Goal: Answer question/provide support: Share knowledge or assist other users

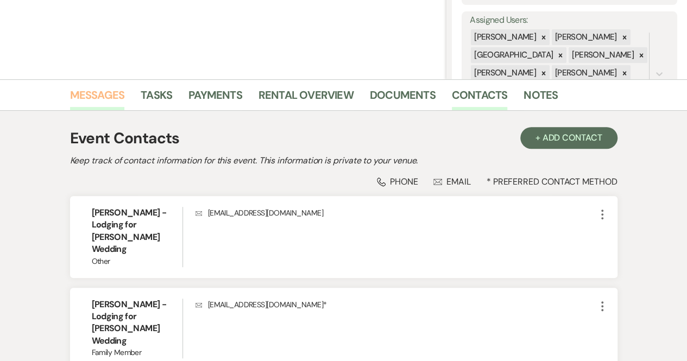
click at [92, 96] on link "Messages" at bounding box center [97, 98] width 55 height 24
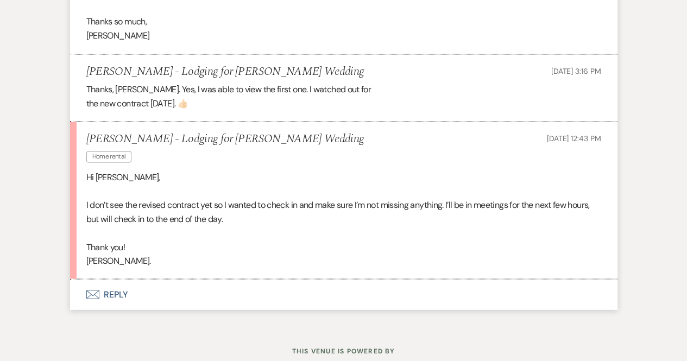
scroll to position [853, 0]
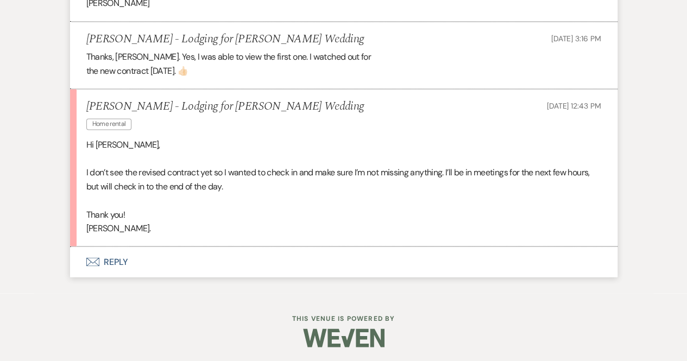
click at [116, 254] on button "Envelope Reply" at bounding box center [344, 262] width 548 height 30
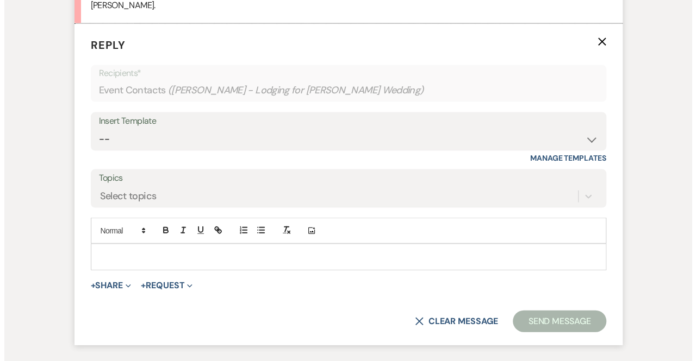
scroll to position [1078, 0]
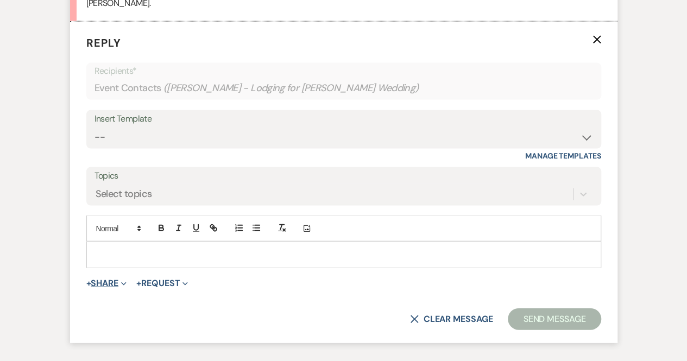
click at [126, 282] on icon "Expand" at bounding box center [123, 284] width 5 height 5
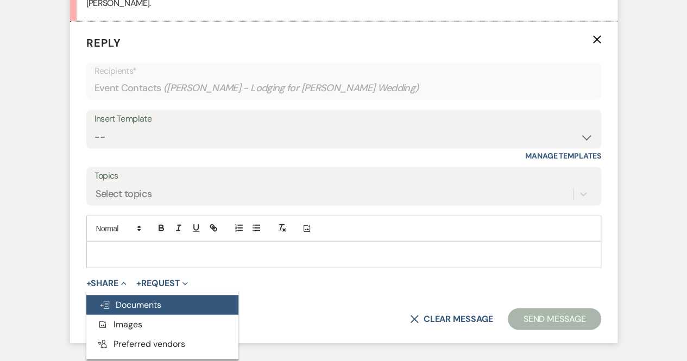
click at [130, 303] on span "Doc Upload Documents" at bounding box center [130, 304] width 62 height 11
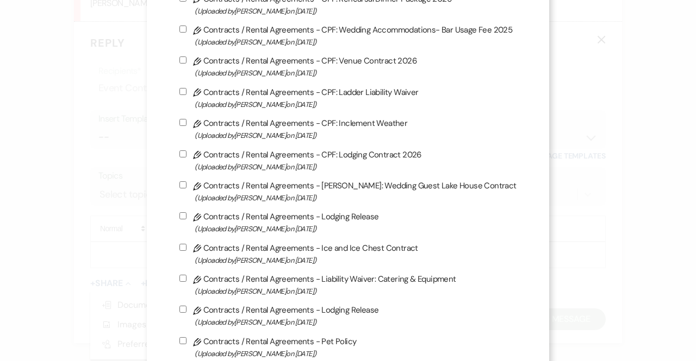
scroll to position [177, 0]
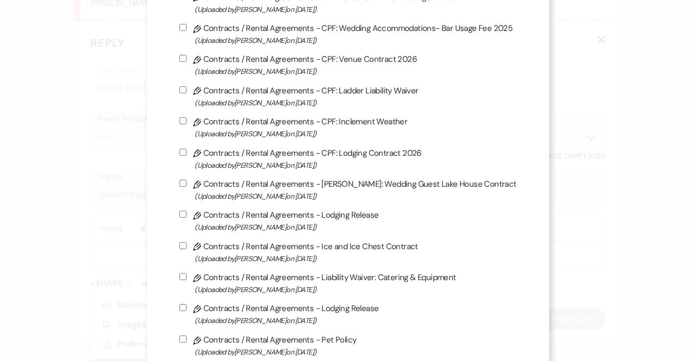
click at [184, 151] on input "Pencil Contracts / Rental Agreements - CPF: Lodging Contract 2026 (Uploaded by …" at bounding box center [182, 152] width 7 height 7
checkbox input "true"
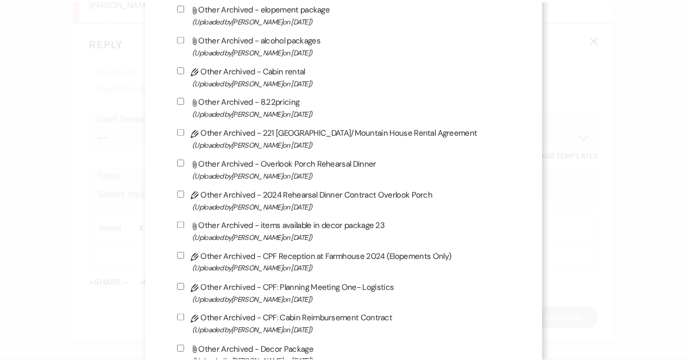
scroll to position [2902, 0]
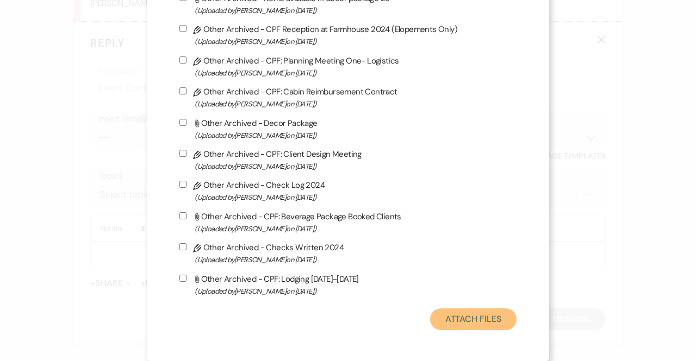
click at [495, 324] on button "Attach Files" at bounding box center [473, 320] width 86 height 22
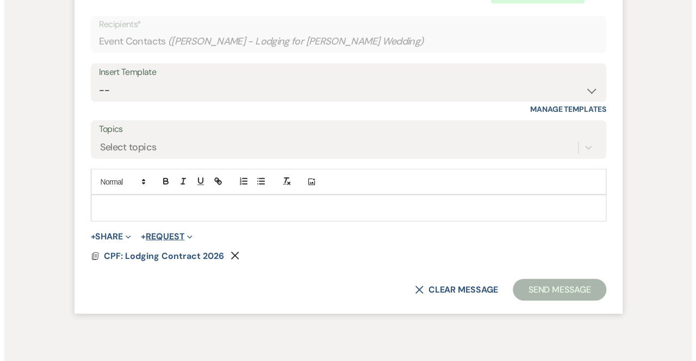
scroll to position [1130, 0]
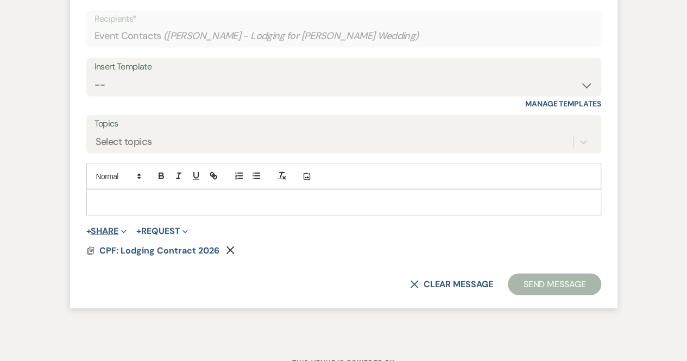
click at [126, 230] on use "button" at bounding box center [123, 231] width 5 height 3
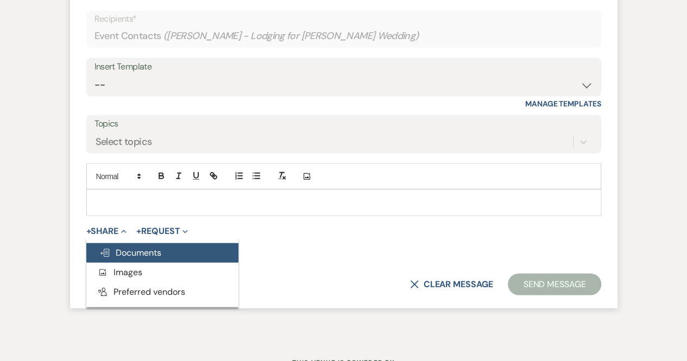
click at [130, 254] on span "Doc Upload Documents" at bounding box center [130, 252] width 62 height 11
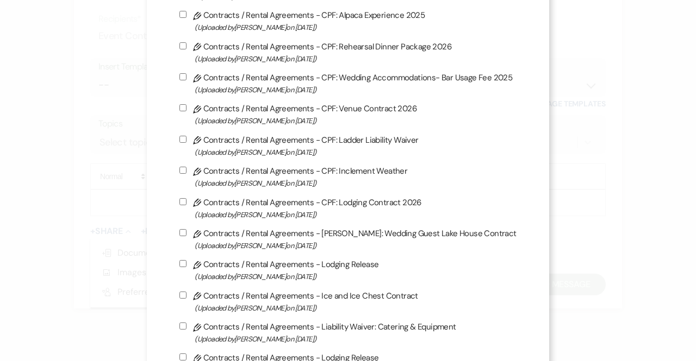
scroll to position [129, 0]
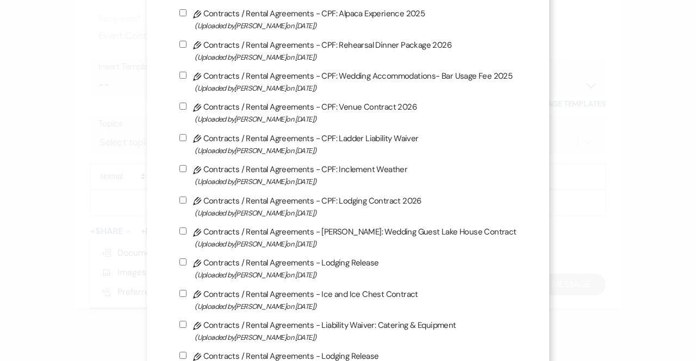
click at [181, 199] on input "Pencil Contracts / Rental Agreements - CPF: Lodging Contract 2026 (Uploaded by …" at bounding box center [182, 200] width 7 height 7
checkbox input "true"
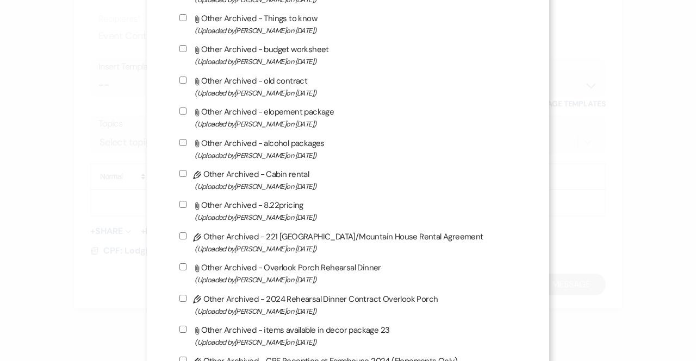
scroll to position [2902, 0]
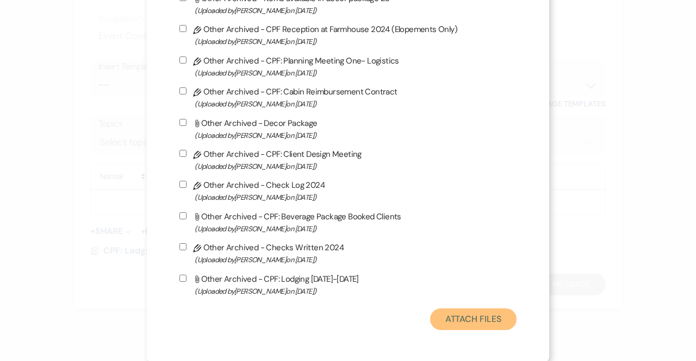
click at [458, 317] on button "Attach Files" at bounding box center [473, 320] width 86 height 22
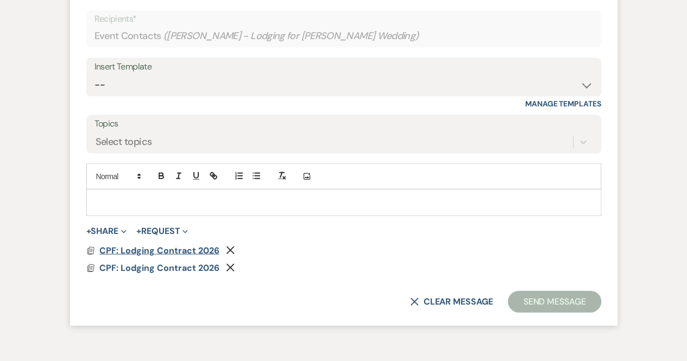
click at [158, 249] on span "CPF: Lodging Contract 2026" at bounding box center [159, 250] width 120 height 11
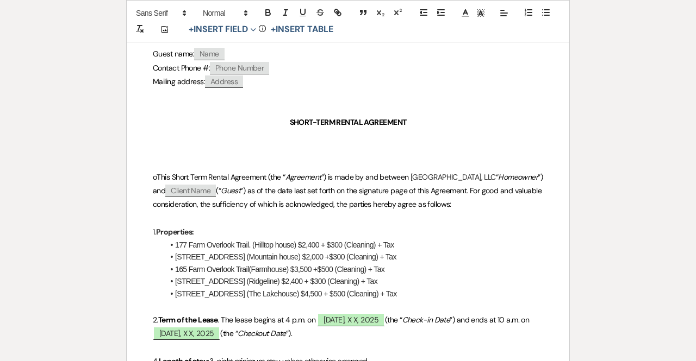
scroll to position [223, 0]
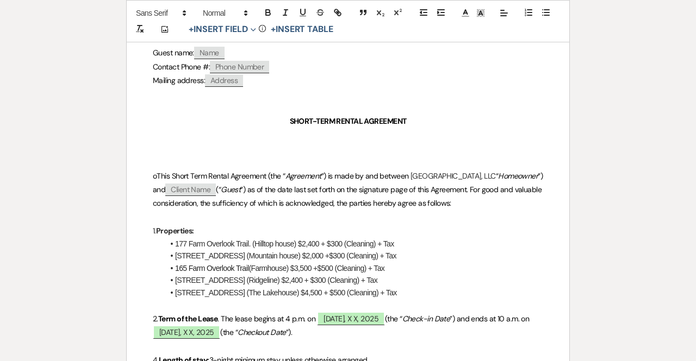
click at [216, 186] on span "Client Name" at bounding box center [190, 190] width 51 height 12
select select "client"
select select "custom_placeholder"
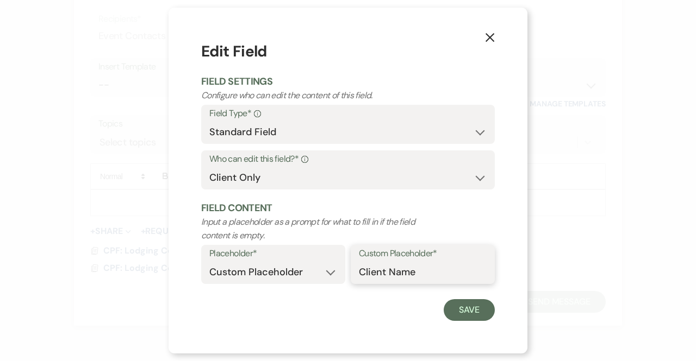
drag, startPoint x: 421, startPoint y: 277, endPoint x: 329, endPoint y: 278, distance: 91.9
click at [329, 278] on div "Placeholder* Custom Placeholder Date Time Name Location Venue Name Type Number …" at bounding box center [347, 268] width 293 height 46
type input "[PERSON_NAME]"
click at [452, 313] on button "Save" at bounding box center [468, 310] width 51 height 22
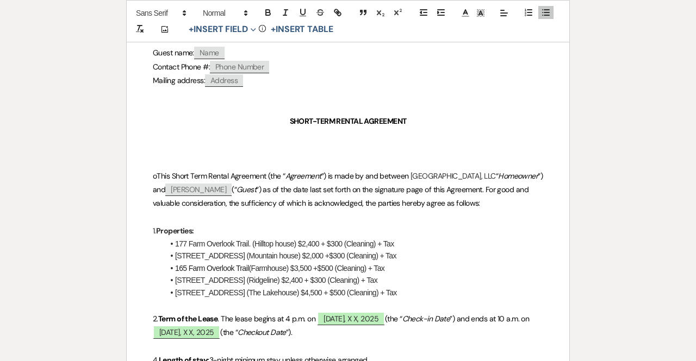
drag, startPoint x: 399, startPoint y: 291, endPoint x: 149, endPoint y: 283, distance: 250.1
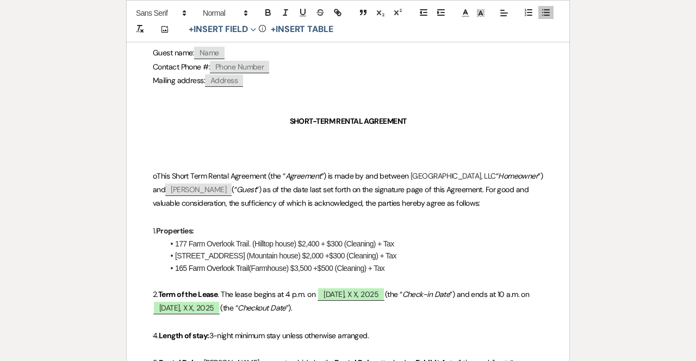
drag, startPoint x: 410, startPoint y: 256, endPoint x: 170, endPoint y: 250, distance: 240.3
click at [170, 250] on li "[STREET_ADDRESS] (Mountain house) $2,000 +$300 (Cleaning) + Tax" at bounding box center [353, 256] width 379 height 12
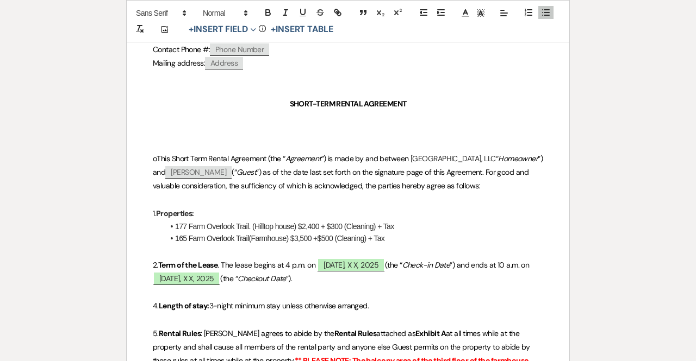
scroll to position [244, 0]
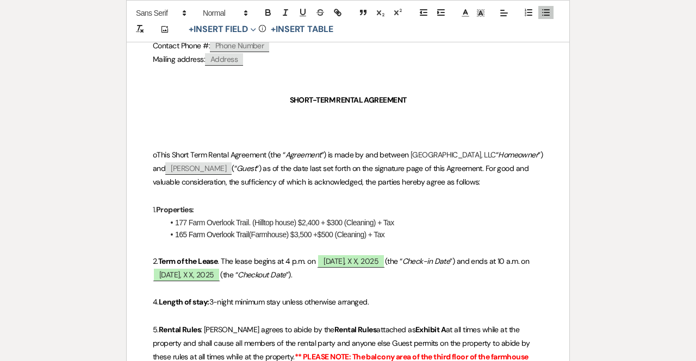
click at [334, 214] on p "1. Properties:" at bounding box center [348, 210] width 390 height 14
click at [333, 217] on li "177 Farm Overlook Trail. (Hilltop house) $2,400 + $300 (Cleaning) + Tax" at bounding box center [353, 223] width 379 height 12
click at [327, 233] on li "[STREET_ADDRESS] (Farmhouse) $3,500 +$500 (Cleaning) + Tax" at bounding box center [353, 235] width 379 height 12
click at [333, 258] on span "[DATE], X X, 2025" at bounding box center [350, 261] width 67 height 14
select select "owner"
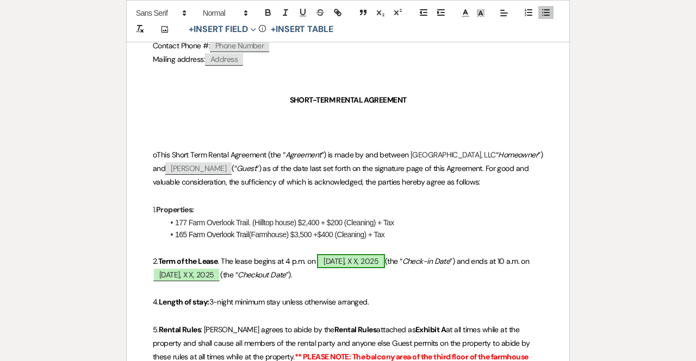
select select "custom_placeholder"
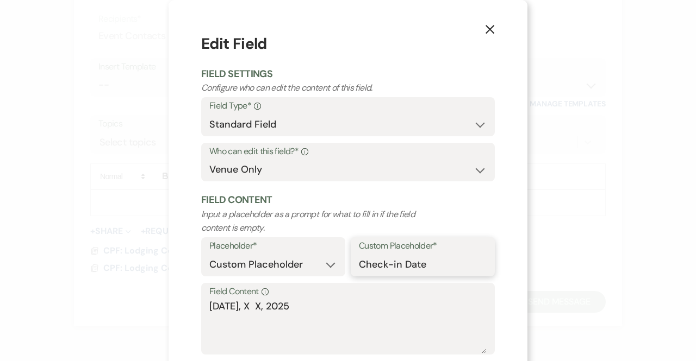
click at [370, 266] on input "Check-in Date" at bounding box center [423, 264] width 128 height 21
drag, startPoint x: 424, startPoint y: 267, endPoint x: 350, endPoint y: 265, distance: 74.5
click at [351, 265] on div "Custom Placeholder* Check-in Date" at bounding box center [423, 256] width 144 height 39
click at [255, 308] on textarea "[DATE], X X, 2025" at bounding box center [347, 326] width 277 height 54
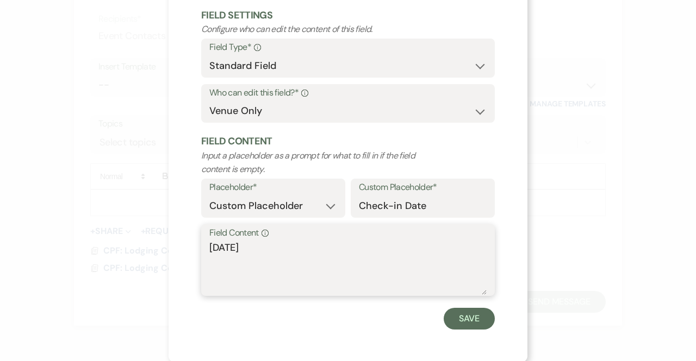
scroll to position [60, 0]
type textarea "[DATE]"
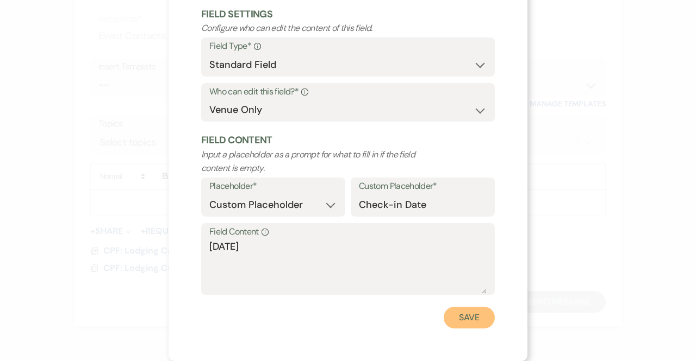
click at [462, 322] on button "Save" at bounding box center [468, 318] width 51 height 22
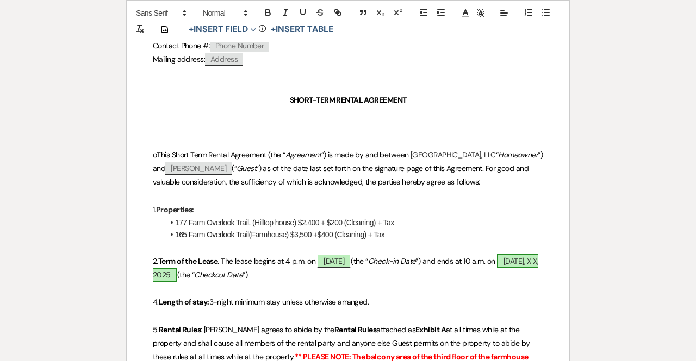
click at [189, 280] on span "[DATE], X X, 2025" at bounding box center [345, 268] width 385 height 28
select select "owner"
select select "custom_placeholder"
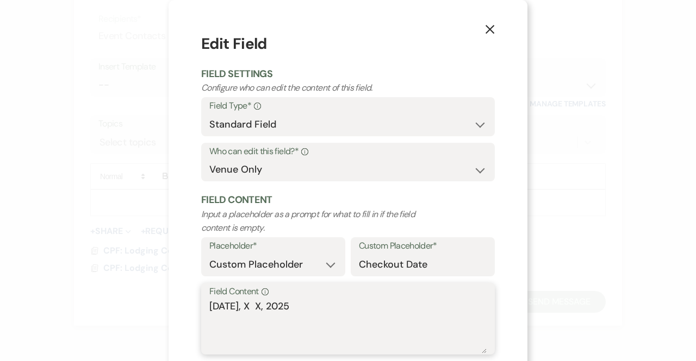
drag, startPoint x: 298, startPoint y: 306, endPoint x: 148, endPoint y: 302, distance: 150.1
click at [148, 302] on div "X Edit Field Field Settings Configure who can edit the content of this field. F…" at bounding box center [348, 180] width 696 height 361
click at [486, 29] on use "button" at bounding box center [489, 29] width 9 height 9
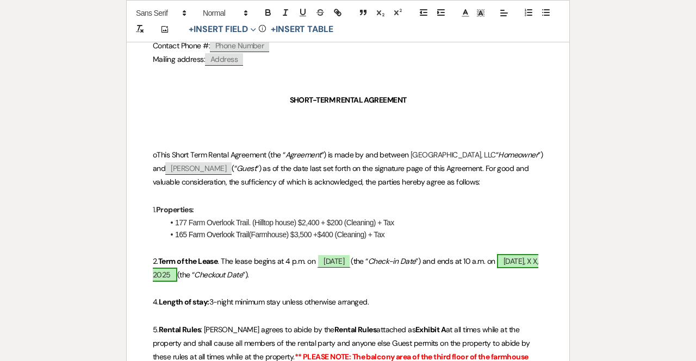
click at [221, 275] on span "[DATE], X X, 2025" at bounding box center [345, 268] width 385 height 28
select select "owner"
select select "custom_placeholder"
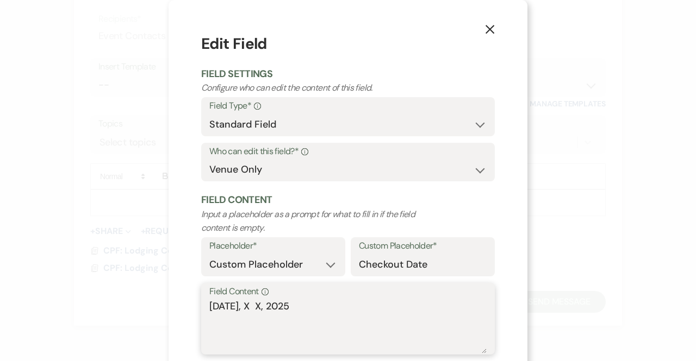
drag, startPoint x: 239, startPoint y: 304, endPoint x: 190, endPoint y: 305, distance: 48.9
click at [190, 305] on div "X Edit Field Field Settings Configure who can edit the content of this field. F…" at bounding box center [347, 210] width 359 height 421
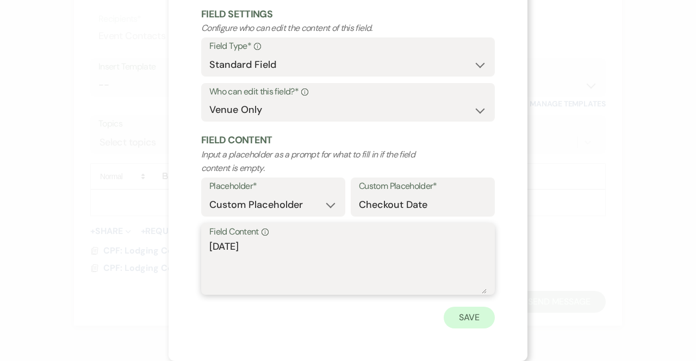
type textarea "[DATE]"
click at [466, 320] on button "Save" at bounding box center [468, 318] width 51 height 22
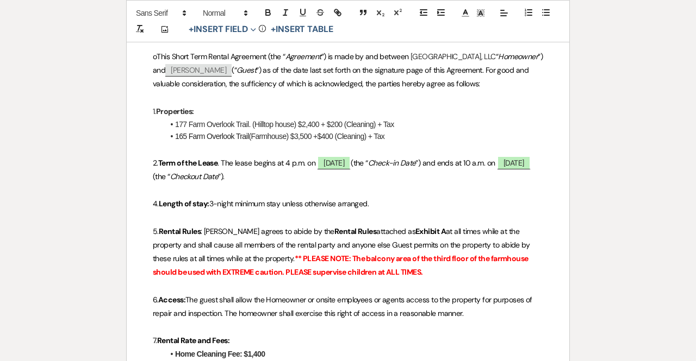
scroll to position [343, 0]
click at [201, 110] on p "1. Properties:" at bounding box center [348, 111] width 390 height 14
click at [391, 177] on p "2. Term of the Lease . The lease begins at 4 p.m. [DATE][DATE] (the “ Check-in …" at bounding box center [348, 169] width 390 height 27
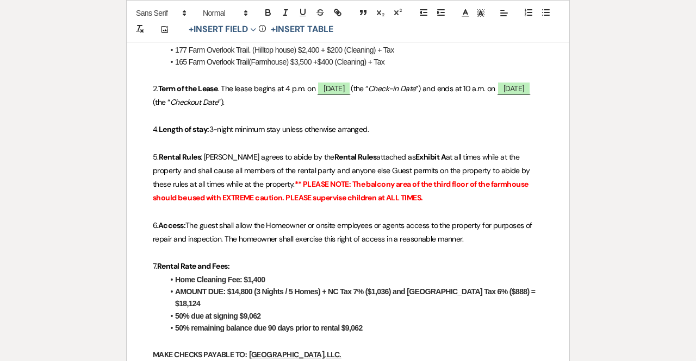
scroll to position [418, 0]
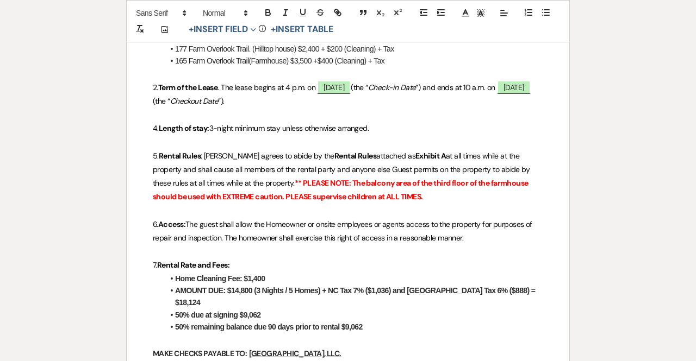
click at [425, 207] on p at bounding box center [348, 211] width 390 height 14
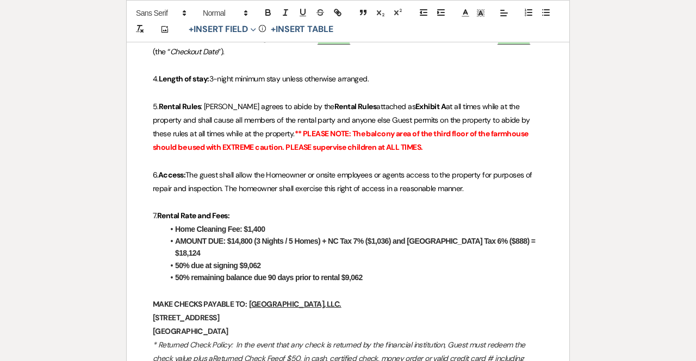
drag, startPoint x: 266, startPoint y: 224, endPoint x: 165, endPoint y: 228, distance: 100.6
click at [165, 228] on li "Home Cleaning Fee: $1,400" at bounding box center [353, 229] width 379 height 12
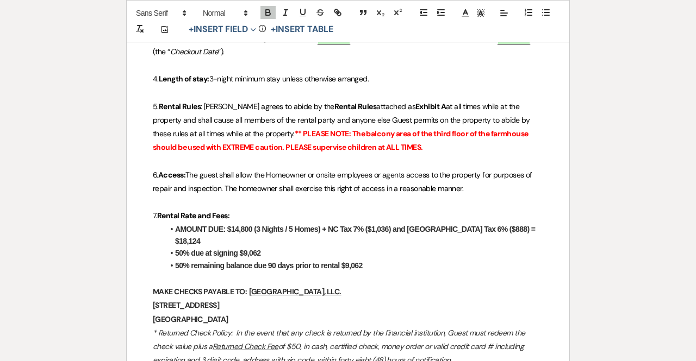
click at [250, 225] on strong "AMOUNT DUE: $14,800 (3 Nights / 5 Homes) + NC Tax 7% ($1,036) and [GEOGRAPHIC_D…" at bounding box center [356, 235] width 362 height 21
click at [268, 226] on strong "AMOUNT DUE: $9,833.34 (3 Nights / 5 Homes) + NC Tax 7% ($1,036) and [GEOGRAPHIC…" at bounding box center [358, 235] width 367 height 21
click at [297, 228] on strong "AMOUNT DUE: $9,833.34 (5 Nights / 5 Homes) + NC Tax 7% ($1,036) and [GEOGRAPHIC…" at bounding box center [358, 235] width 367 height 21
click at [333, 227] on strong "AMOUNT DUE: $9,833.34 (5 Nights / 2 Homes) + NC Tax 7% ($1,036) and [GEOGRAPHIC…" at bounding box center [358, 235] width 367 height 21
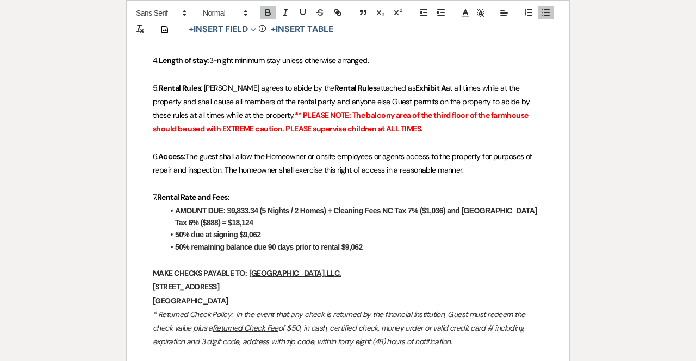
scroll to position [529, 0]
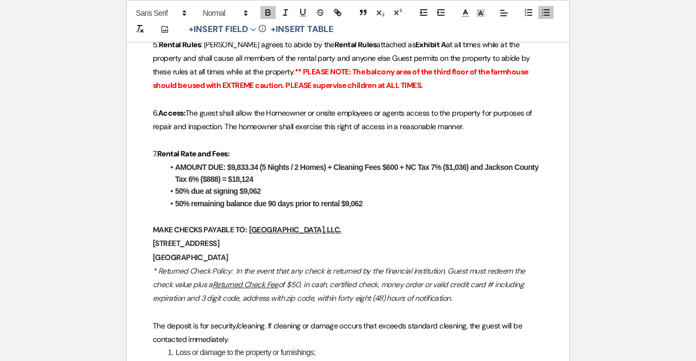
click at [465, 166] on strong "AMOUNT DUE: $9,833.34 (5 Nights / 2 Homes) + Cleaning Fees $600 + NC Tax 7% ($1…" at bounding box center [357, 173] width 365 height 21
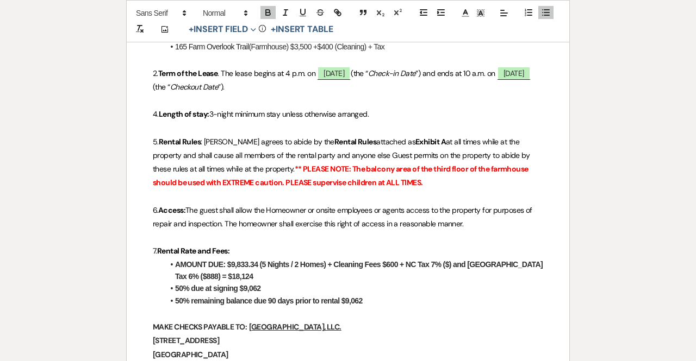
scroll to position [432, 0]
drag, startPoint x: 255, startPoint y: 274, endPoint x: 227, endPoint y: 274, distance: 28.3
click at [227, 274] on li "AMOUNT DUE: $9,833.34 (5 Nights / 2 Homes) + Cleaning Fees $600 + NC Tax 7% ($7…" at bounding box center [353, 271] width 379 height 24
click at [216, 274] on strong "AMOUNT DUE: $9,833.34 (5 Nights / 2 Homes) + Cleaning Fees $600 + NC Tax 7% ($7…" at bounding box center [359, 271] width 369 height 21
click at [253, 276] on li "AMOUNT DUE: $9,833.34 (5 Nights / 2 Homes) + Cleaning Fees $600 + NC Tax 7% ($7…" at bounding box center [353, 271] width 379 height 24
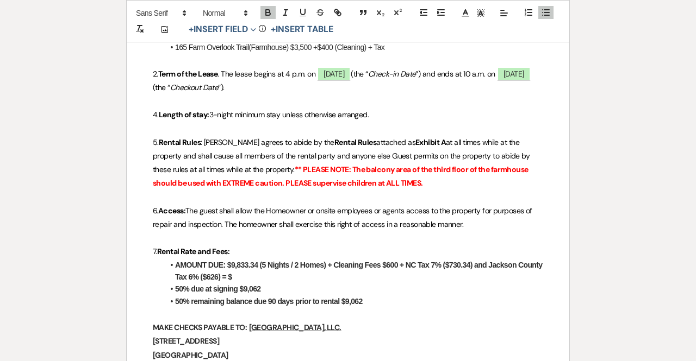
click at [253, 276] on li "AMOUNT DUE: $9,833.34 (5 Nights / 2 Homes) + Cleaning Fees $600 + NC Tax 7% ($7…" at bounding box center [353, 271] width 379 height 24
drag, startPoint x: 362, startPoint y: 298, endPoint x: 343, endPoint y: 298, distance: 19.0
click at [343, 298] on li "50% remaining balance due 90 days prior to rental $9,062" at bounding box center [353, 302] width 379 height 12
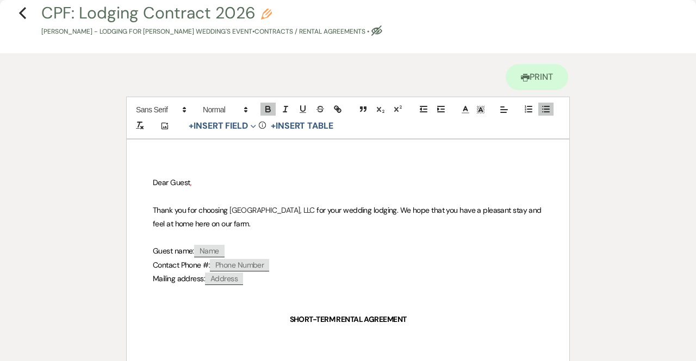
scroll to position [0, 0]
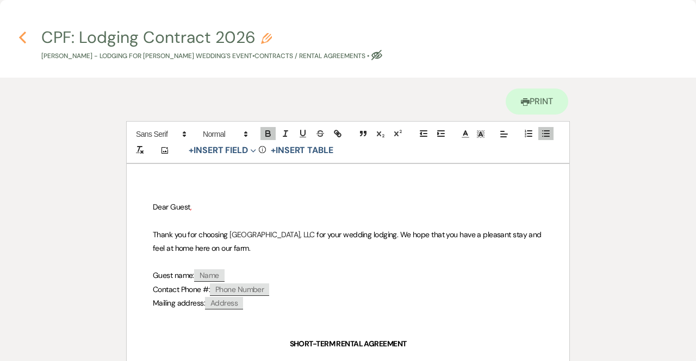
click at [22, 36] on use "button" at bounding box center [22, 38] width 7 height 12
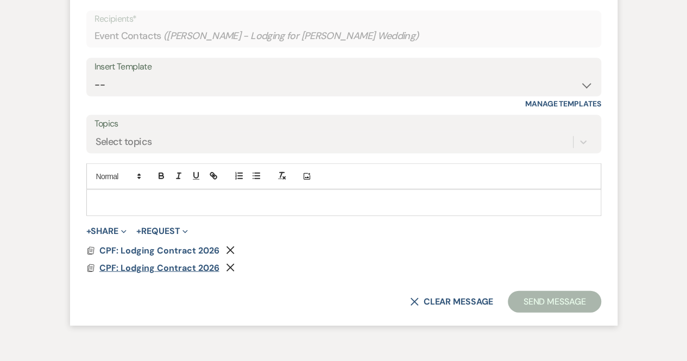
click at [171, 266] on span "CPF: Lodging Contract 2026" at bounding box center [159, 267] width 120 height 11
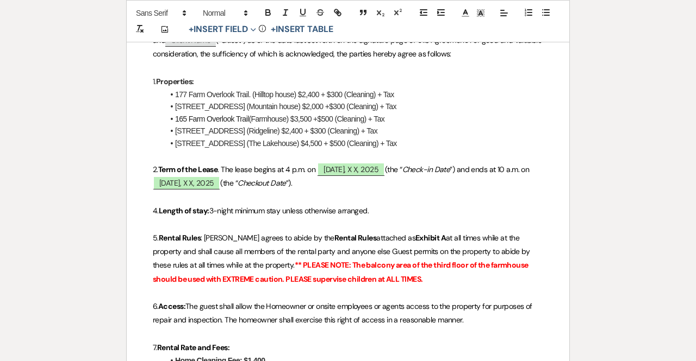
scroll to position [375, 0]
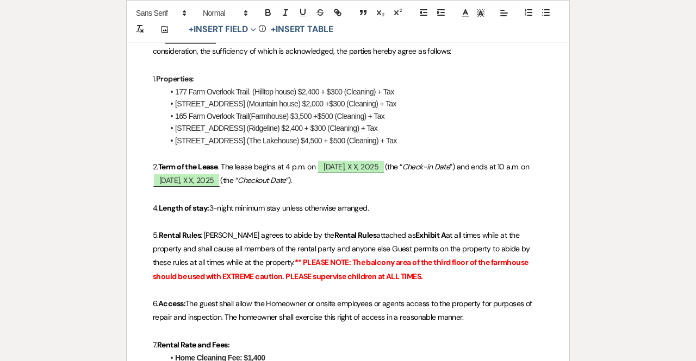
drag, startPoint x: 416, startPoint y: 140, endPoint x: 134, endPoint y: 112, distance: 282.9
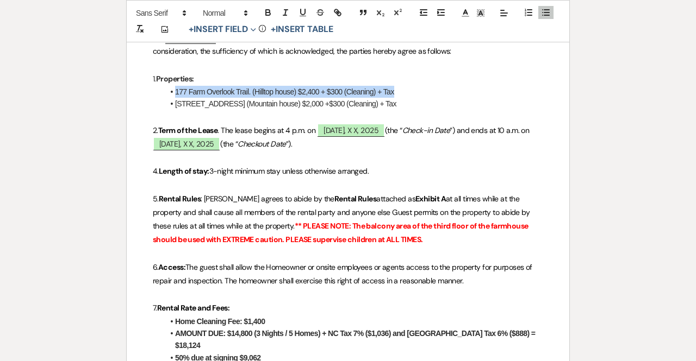
drag, startPoint x: 399, startPoint y: 90, endPoint x: 164, endPoint y: 91, distance: 234.8
click at [164, 91] on li "177 Farm Overlook Trail. (Hilltop house) $2,400 + $300 (Cleaning) + Tax" at bounding box center [353, 92] width 379 height 12
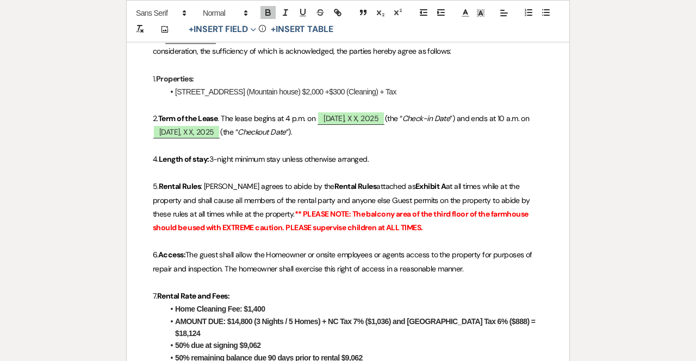
click at [410, 90] on li "[STREET_ADDRESS] (Mountain house) $2,000 +$300 (Cleaning) + Tax" at bounding box center [353, 92] width 379 height 12
click at [335, 116] on span "[DATE], X X, 2025" at bounding box center [350, 118] width 67 height 14
select select "owner"
select select "custom_placeholder"
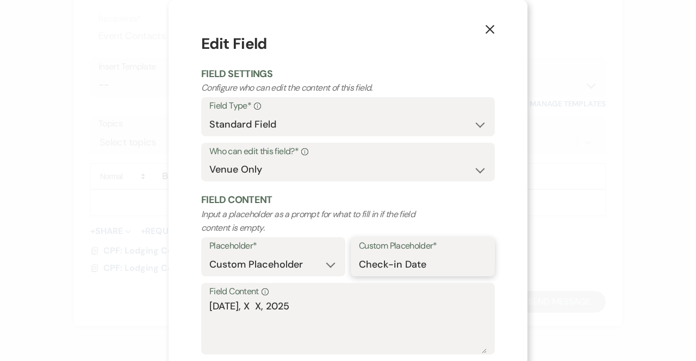
click at [401, 270] on input "Check-in Date" at bounding box center [423, 264] width 128 height 21
drag, startPoint x: 426, startPoint y: 265, endPoint x: 343, endPoint y: 259, distance: 82.3
click at [343, 259] on div "Placeholder* Custom Placeholder Date Time Name Location Venue Name Type Number …" at bounding box center [347, 260] width 293 height 46
click at [244, 309] on textarea "[DATE], X X, 2025" at bounding box center [347, 326] width 277 height 54
click at [256, 308] on textarea "[DATE], X X, 2025" at bounding box center [347, 326] width 277 height 54
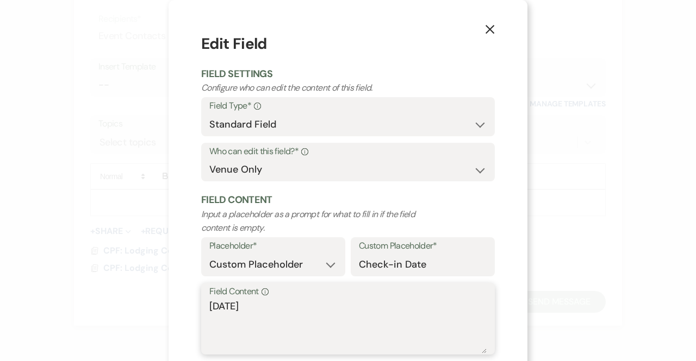
scroll to position [60, 0]
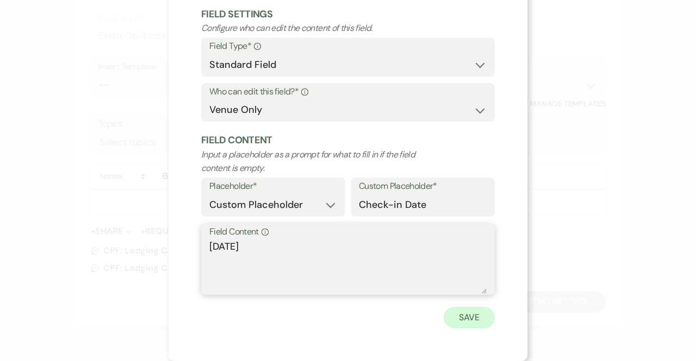
type textarea "[DATE]"
click at [471, 321] on button "Save" at bounding box center [468, 318] width 51 height 22
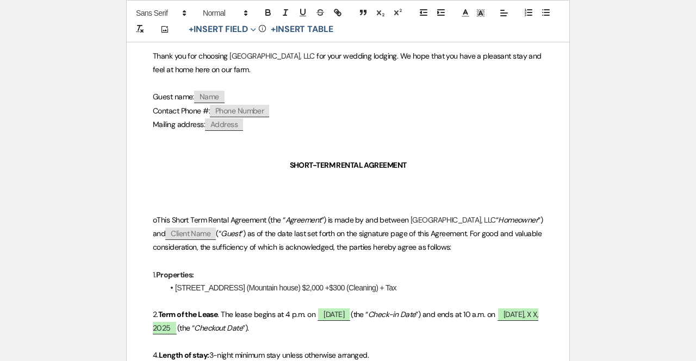
scroll to position [293, 0]
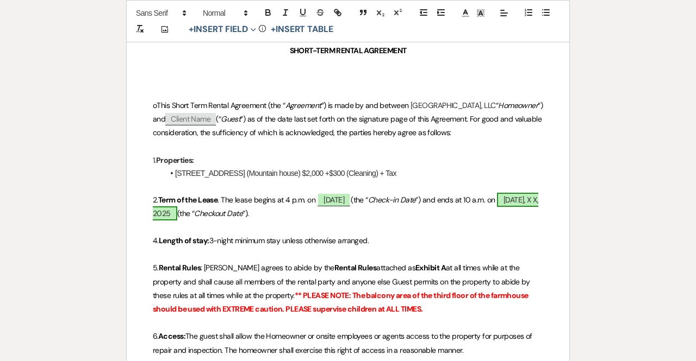
click at [204, 209] on span "[DATE], X X, 2025" at bounding box center [345, 207] width 385 height 28
select select "owner"
select select "custom_placeholder"
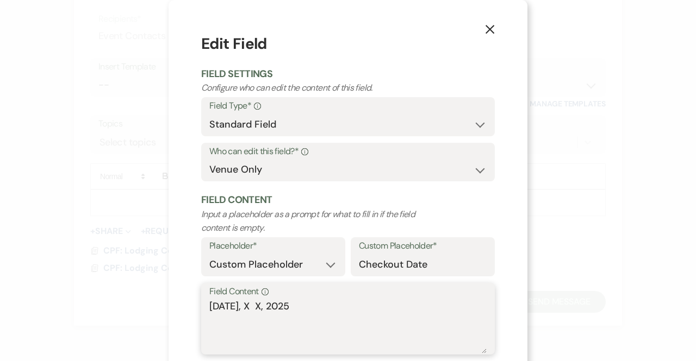
click at [248, 304] on textarea "[DATE], X X, 2025" at bounding box center [347, 326] width 277 height 54
click at [263, 307] on textarea "[DATE], 16 X, 2025" at bounding box center [347, 326] width 277 height 54
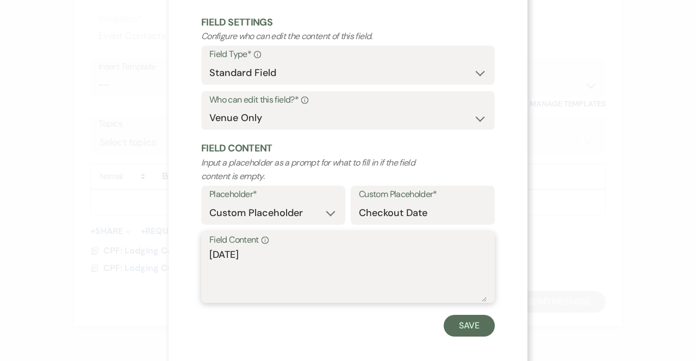
scroll to position [60, 0]
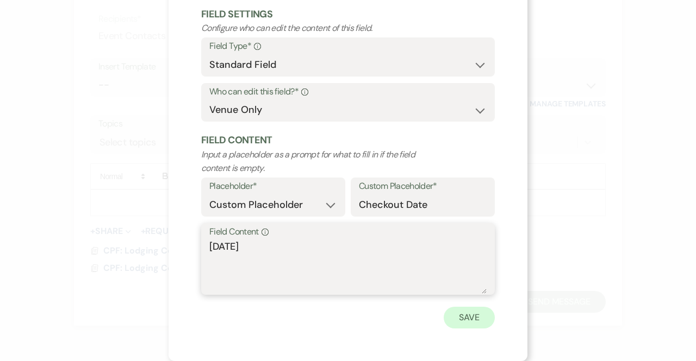
type textarea "[DATE]"
click at [464, 321] on button "Save" at bounding box center [468, 318] width 51 height 22
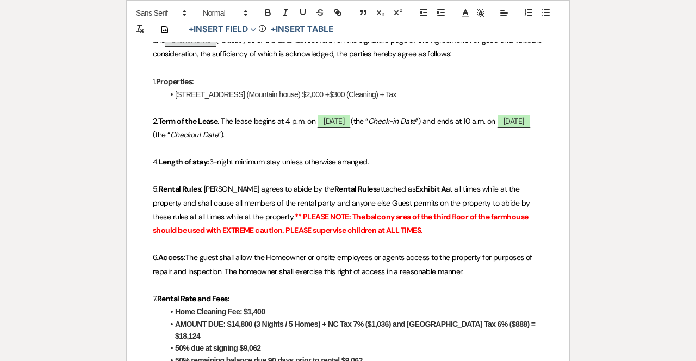
scroll to position [372, 0]
drag, startPoint x: 264, startPoint y: 310, endPoint x: 167, endPoint y: 311, distance: 96.7
click at [167, 311] on li "Home Cleaning Fee: $1,400" at bounding box center [353, 313] width 379 height 12
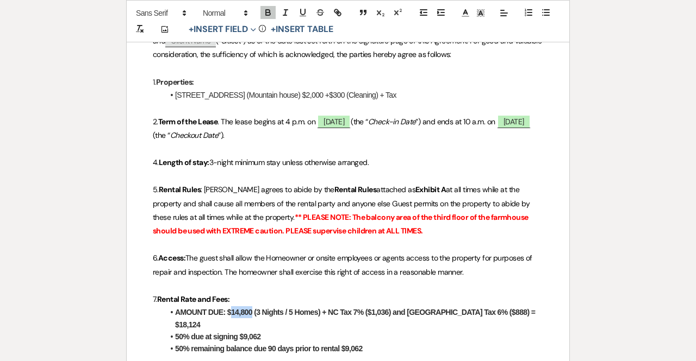
drag, startPoint x: 250, startPoint y: 310, endPoint x: 229, endPoint y: 310, distance: 20.7
click at [229, 310] on strong "AMOUNT DUE: $14,800 (3 Nights / 5 Homes) + NC Tax 7% ($1,036) and [GEOGRAPHIC_D…" at bounding box center [356, 318] width 362 height 21
click at [289, 308] on strong "AMOUNT DUE: $2,000 (3 Nights / 5 Homes) + NC Tax 7% ($1,036) and [GEOGRAPHIC_DA…" at bounding box center [354, 318] width 358 height 21
click at [313, 310] on strong "AMOUNT DUE: $2,000 (3 Nights / 1 Homes) + NC Tax 7% ($1,036) and [GEOGRAPHIC_DA…" at bounding box center [354, 318] width 358 height 21
drag, startPoint x: 313, startPoint y: 310, endPoint x: 316, endPoint y: 318, distance: 8.6
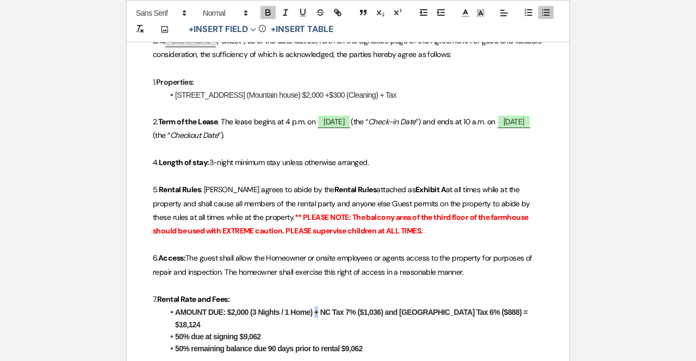
click at [316, 318] on ul "AMOUNT DUE: $2,000 (3 Nights / 1 Home) + NC Tax 7% ($1,036) and Jackson County …" at bounding box center [353, 331] width 379 height 49
click at [295, 343] on li "50% remaining balance due 90 days prior to rental $9,062" at bounding box center [353, 349] width 379 height 12
click at [318, 311] on strong "AMOUNT DUE: $2,000 (3 Nights / 1 Home) + NC Tax 7% ($1,036) and [GEOGRAPHIC_DAT…" at bounding box center [352, 318] width 354 height 21
click at [447, 311] on strong "AMOUNT DUE: $2,000 (3 Nights / 1 Home) + Cleaning Fee $200 + NC Tax 7% ($1,036)…" at bounding box center [359, 318] width 369 height 21
click at [227, 323] on li "AMOUNT DUE: $2,000 (3 Nights / 1 Home) + Cleaning Fee $200 + NC Tax 7% ($) and …" at bounding box center [353, 319] width 379 height 24
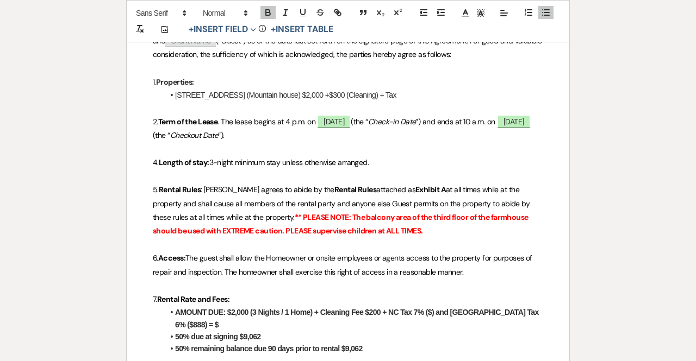
click at [192, 322] on strong "AMOUNT DUE: $2,000 (3 Nights / 1 Home) + Cleaning Fee $200 + NC Tax 7% ($) and …" at bounding box center [357, 318] width 365 height 21
click at [430, 313] on strong "AMOUNT DUE: $2,000 (3 Nights / 1 Home) + Cleaning Fee $200 + NC Tax 7% ($) and …" at bounding box center [357, 318] width 365 height 21
click at [182, 322] on strong "AMOUNT DUE: $2,000 (3 Nights / 1 Home) + Cleaning Fee $200 + NC Tax 7% ($154) a…" at bounding box center [358, 318] width 367 height 21
click at [214, 324] on li "AMOUNT DUE: $2,000 (3 Nights / 1 Home) + Cleaning Fee $200 + NC Tax 7% ($154) a…" at bounding box center [353, 319] width 379 height 24
click at [265, 335] on li "50% due at signing $9,062" at bounding box center [353, 337] width 379 height 12
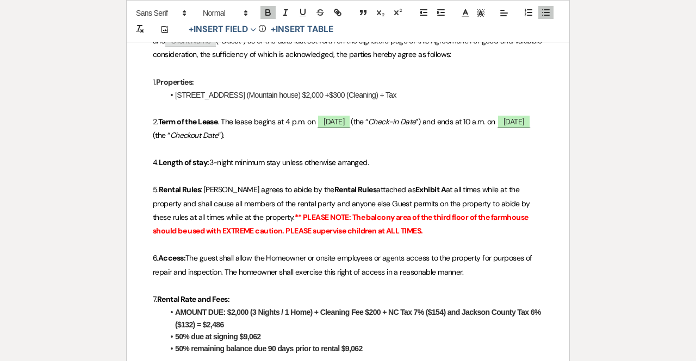
click at [265, 335] on li "50% due at signing $9,062" at bounding box center [353, 337] width 379 height 12
click at [365, 347] on li "50% remaining balance due 90 days prior to rental $9,062" at bounding box center [353, 349] width 379 height 12
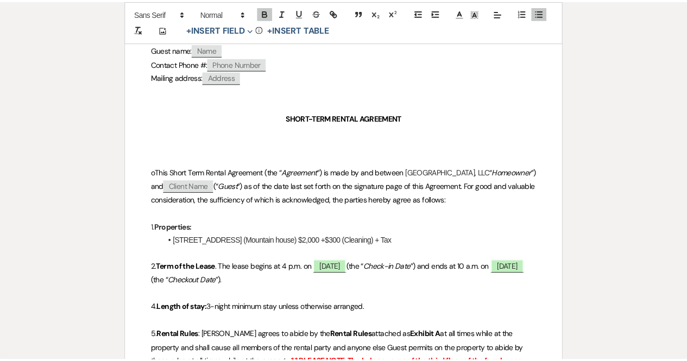
scroll to position [0, 0]
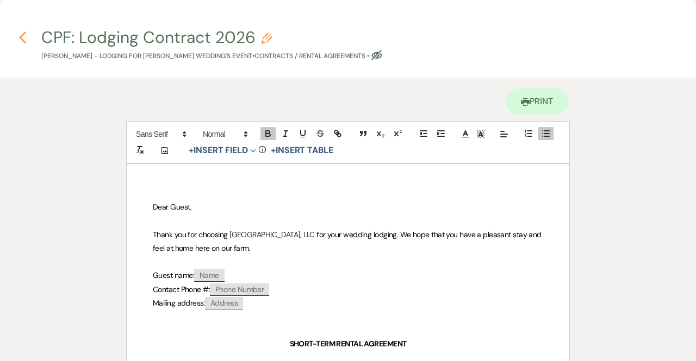
click at [23, 39] on icon "Previous" at bounding box center [22, 37] width 8 height 13
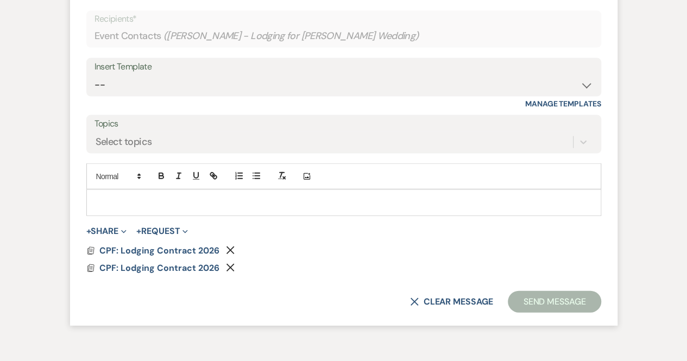
click at [111, 201] on p at bounding box center [344, 203] width 498 height 12
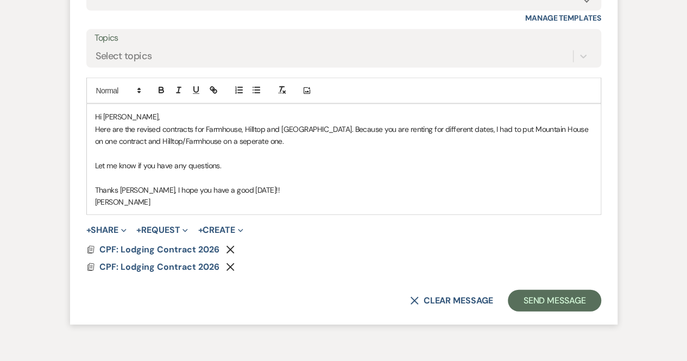
scroll to position [1277, 0]
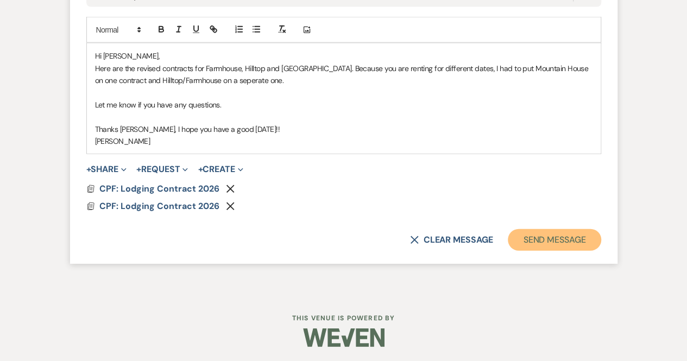
click at [558, 235] on button "Send Message" at bounding box center [554, 240] width 93 height 22
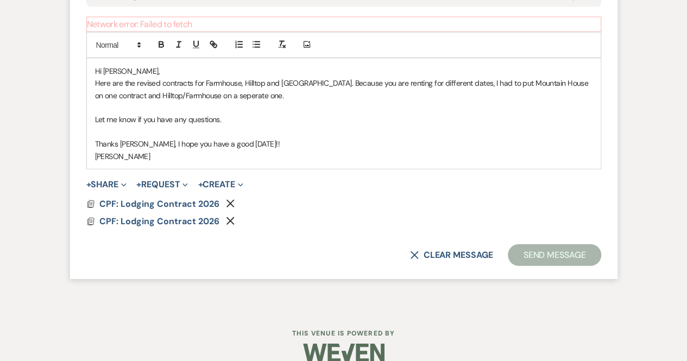
click at [540, 253] on button "Send Message" at bounding box center [554, 256] width 93 height 22
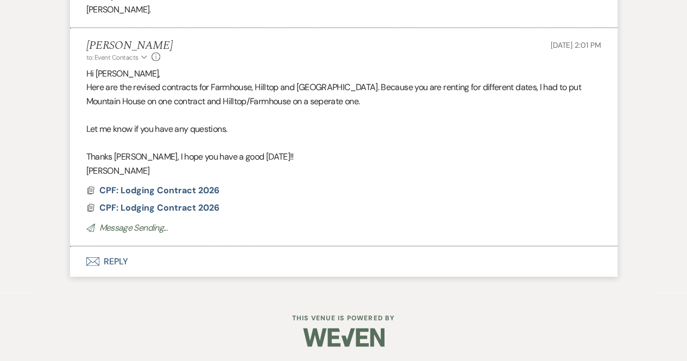
scroll to position [1058, 0]
